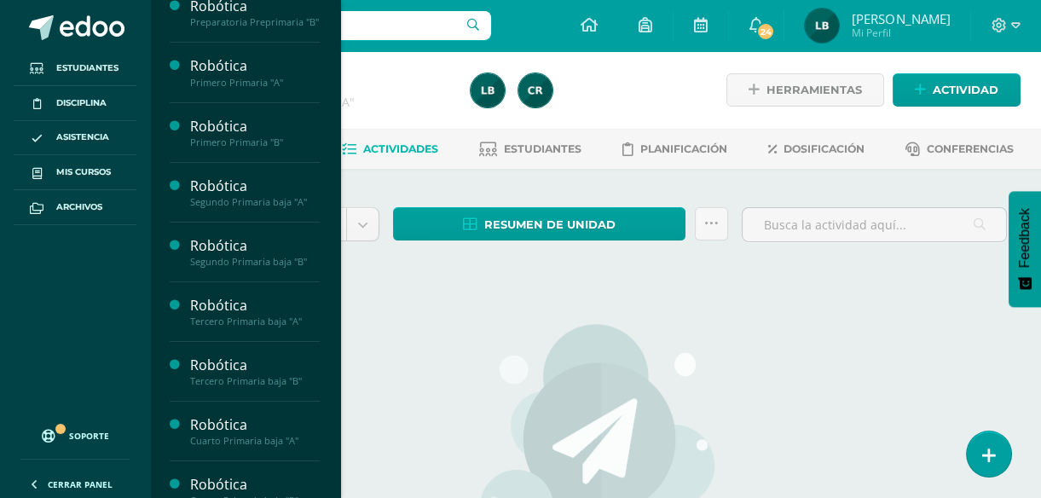
scroll to position [242, 0]
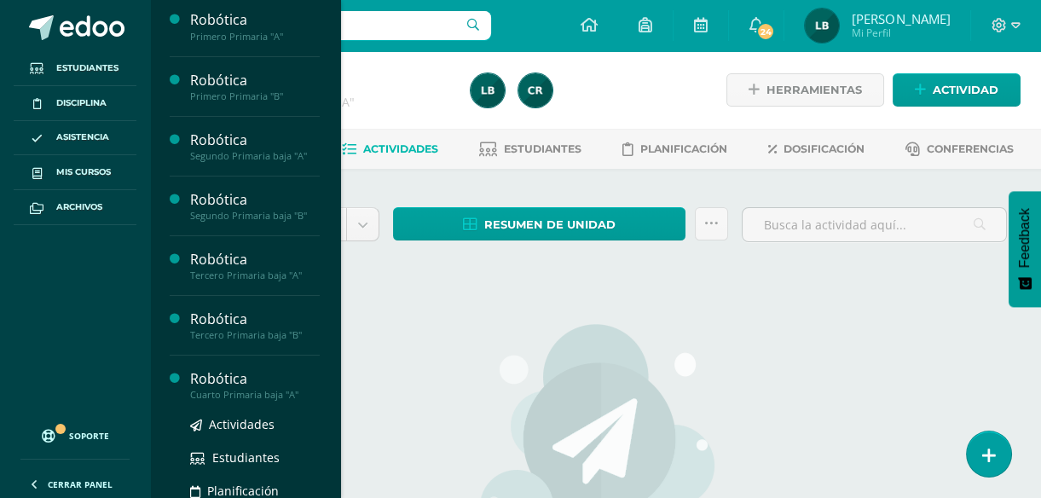
click at [232, 401] on div "Cuarto Primaria baja "A"" at bounding box center [255, 395] width 130 height 12
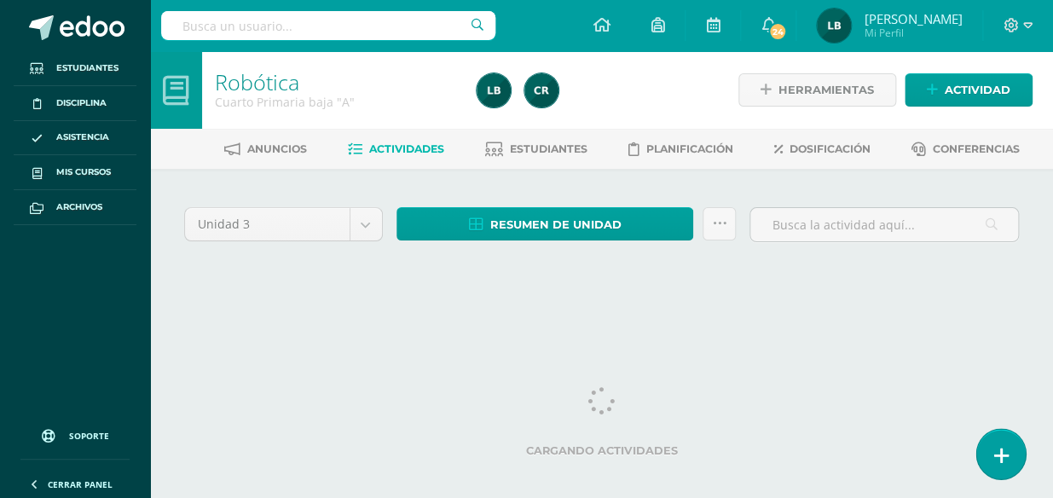
click at [997, 432] on link at bounding box center [1000, 453] width 49 height 49
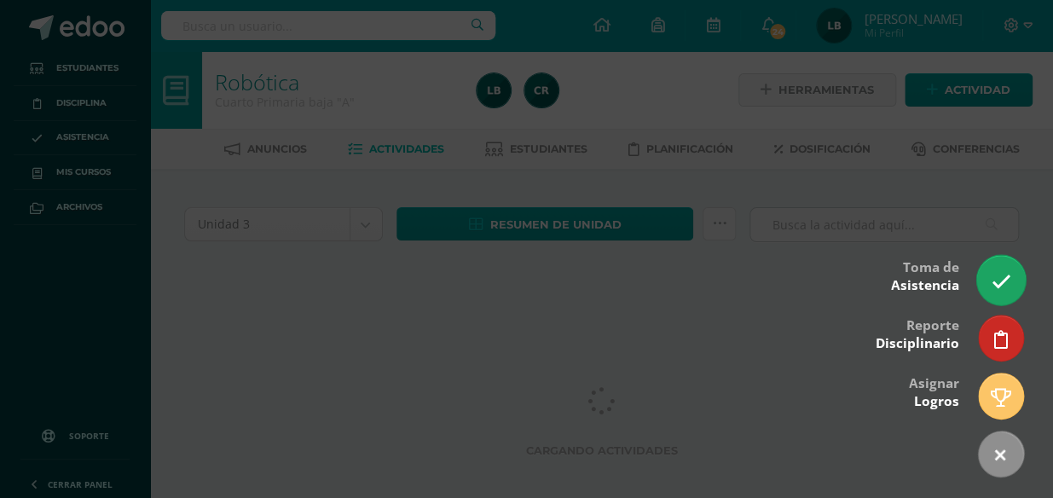
click at [987, 284] on link at bounding box center [1000, 279] width 49 height 49
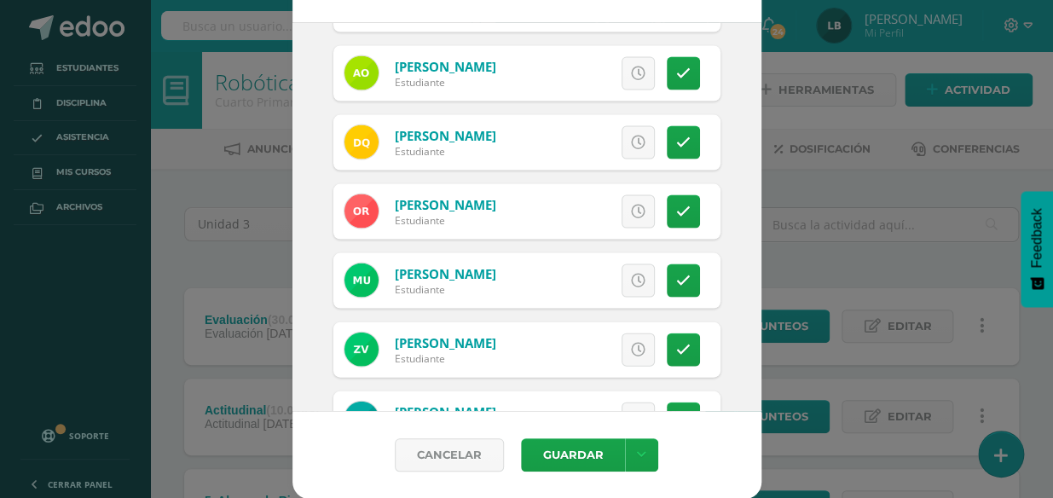
scroll to position [1221, 0]
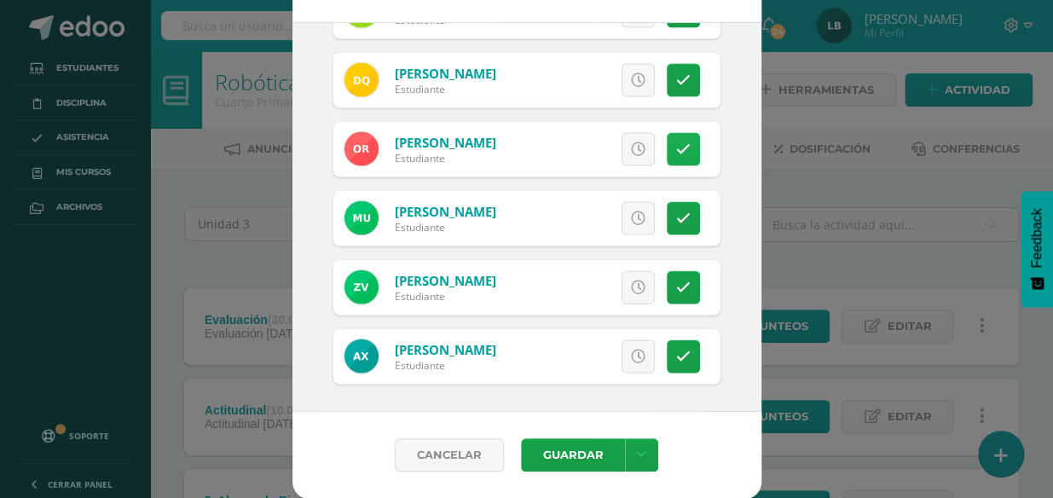
click at [674, 146] on link at bounding box center [683, 148] width 33 height 33
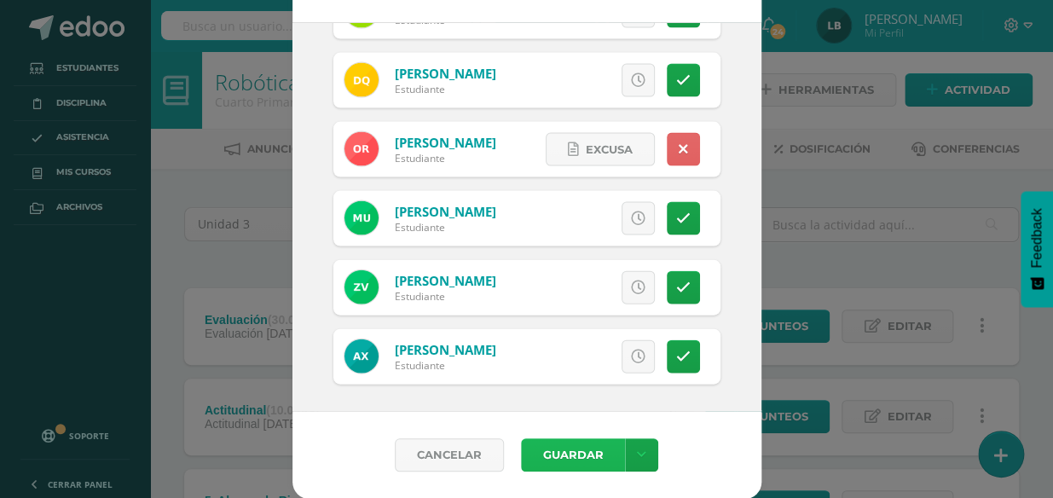
click at [590, 458] on button "Guardar" at bounding box center [573, 454] width 104 height 33
